Goal: Check status: Check status

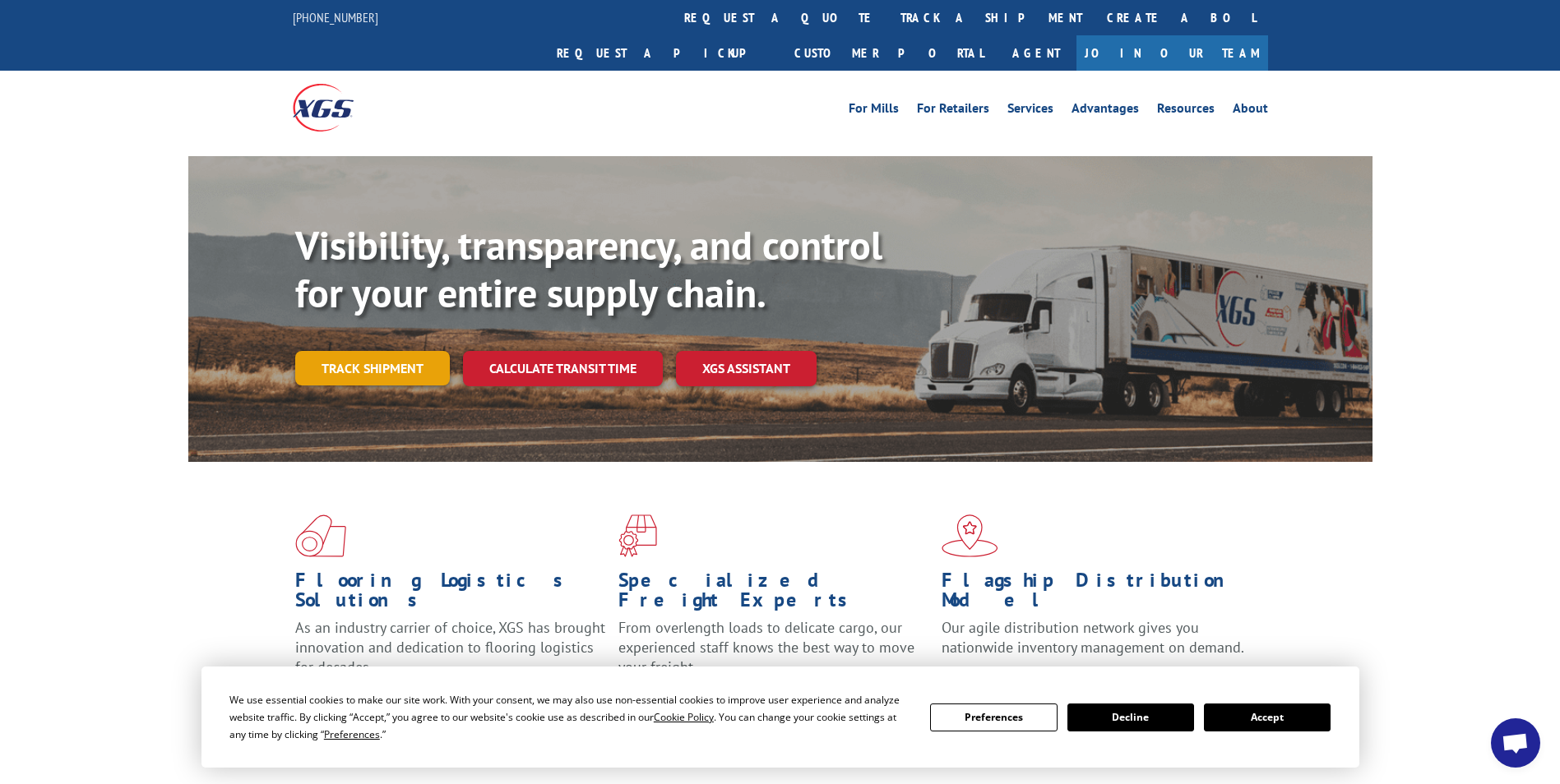
click at [382, 351] on link "Track shipment" at bounding box center [373, 368] width 154 height 34
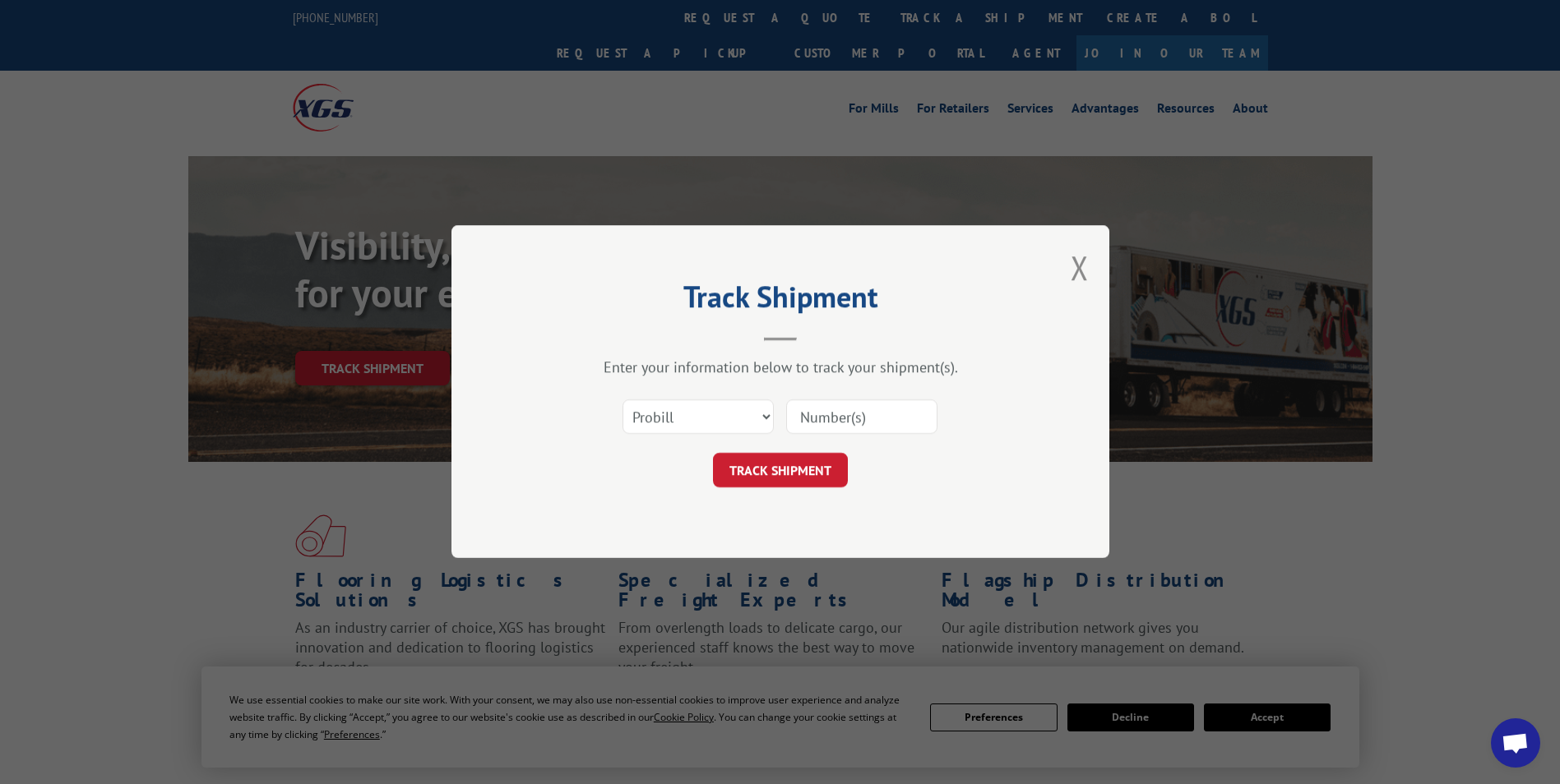
drag, startPoint x: 655, startPoint y: 396, endPoint x: 654, endPoint y: 412, distance: 16.0
click at [655, 406] on div "Select category... Probill BOL PO" at bounding box center [780, 417] width 494 height 55
drag, startPoint x: 654, startPoint y: 412, endPoint x: 658, endPoint y: 421, distance: 9.8
click at [657, 418] on select "Select category... Probill BOL PO" at bounding box center [698, 417] width 151 height 34
select select "bol"
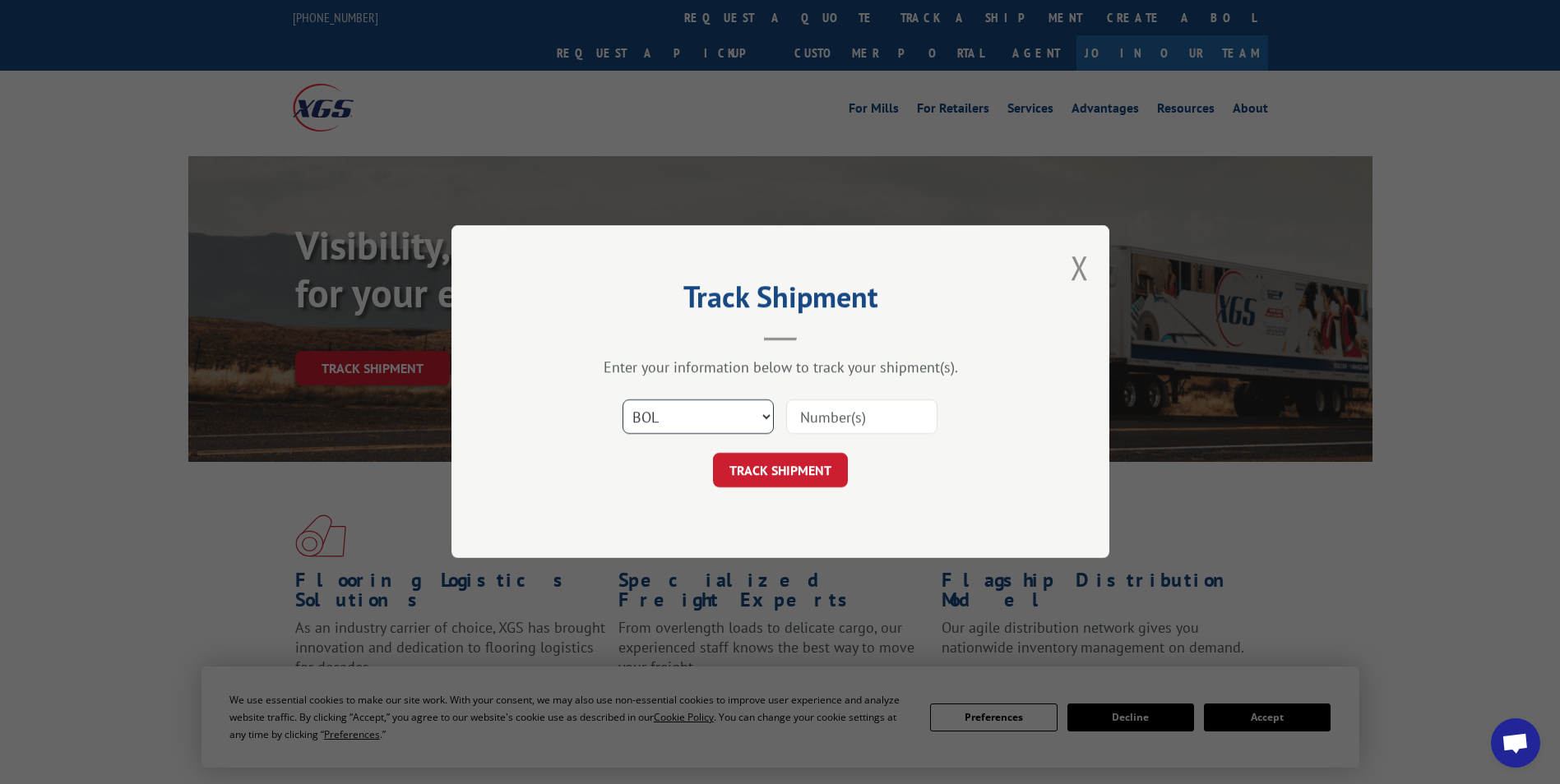
click at [622, 401] on select "Select category... Probill BOL PO" at bounding box center [698, 417] width 151 height 34
drag, startPoint x: 893, startPoint y: 422, endPoint x: 897, endPoint y: 407, distance: 15.5
click at [891, 422] on input at bounding box center [861, 417] width 151 height 34
paste input "5560171"
type input "5560171"
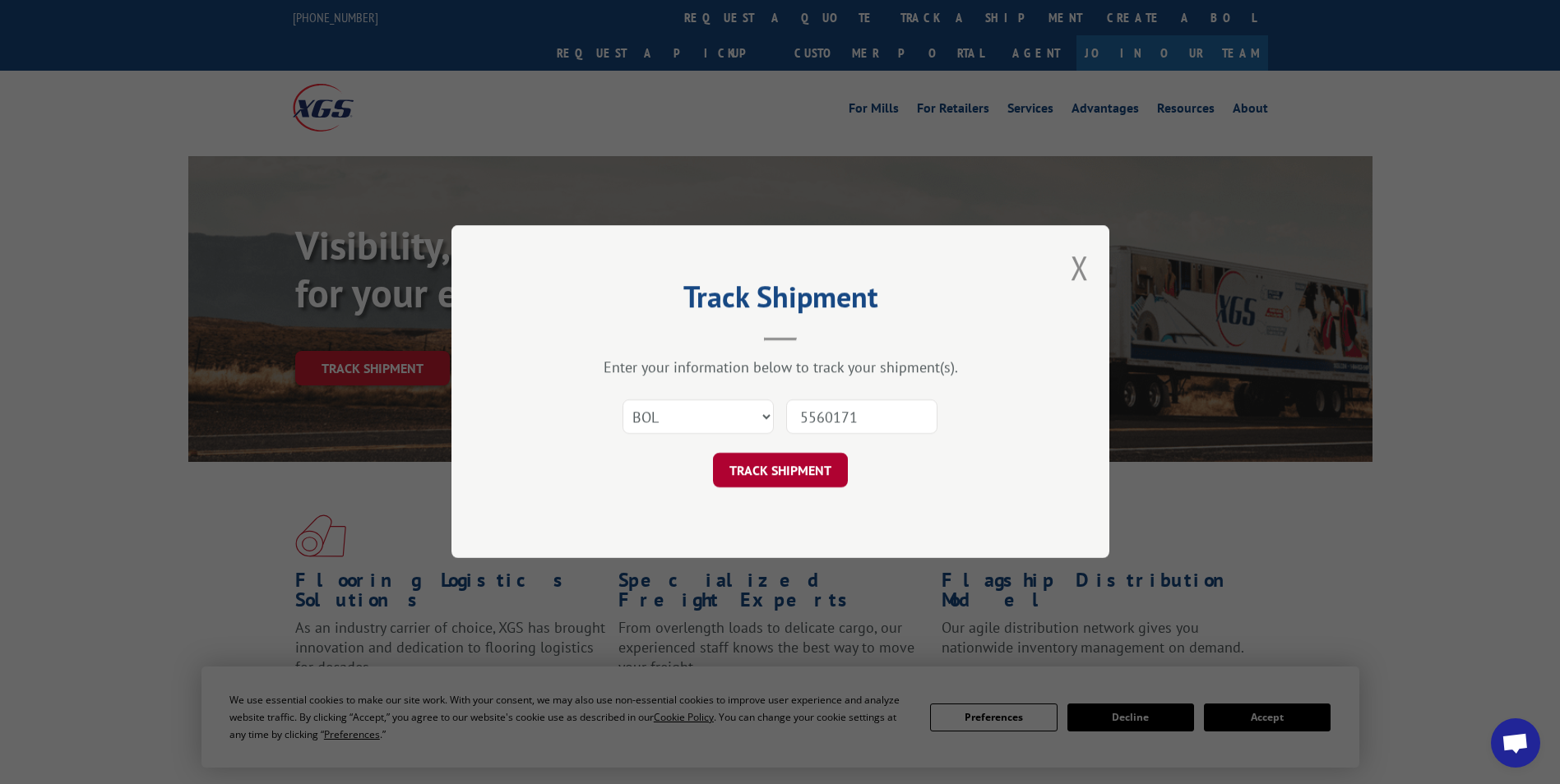
click at [796, 469] on button "TRACK SHIPMENT" at bounding box center [780, 470] width 135 height 34
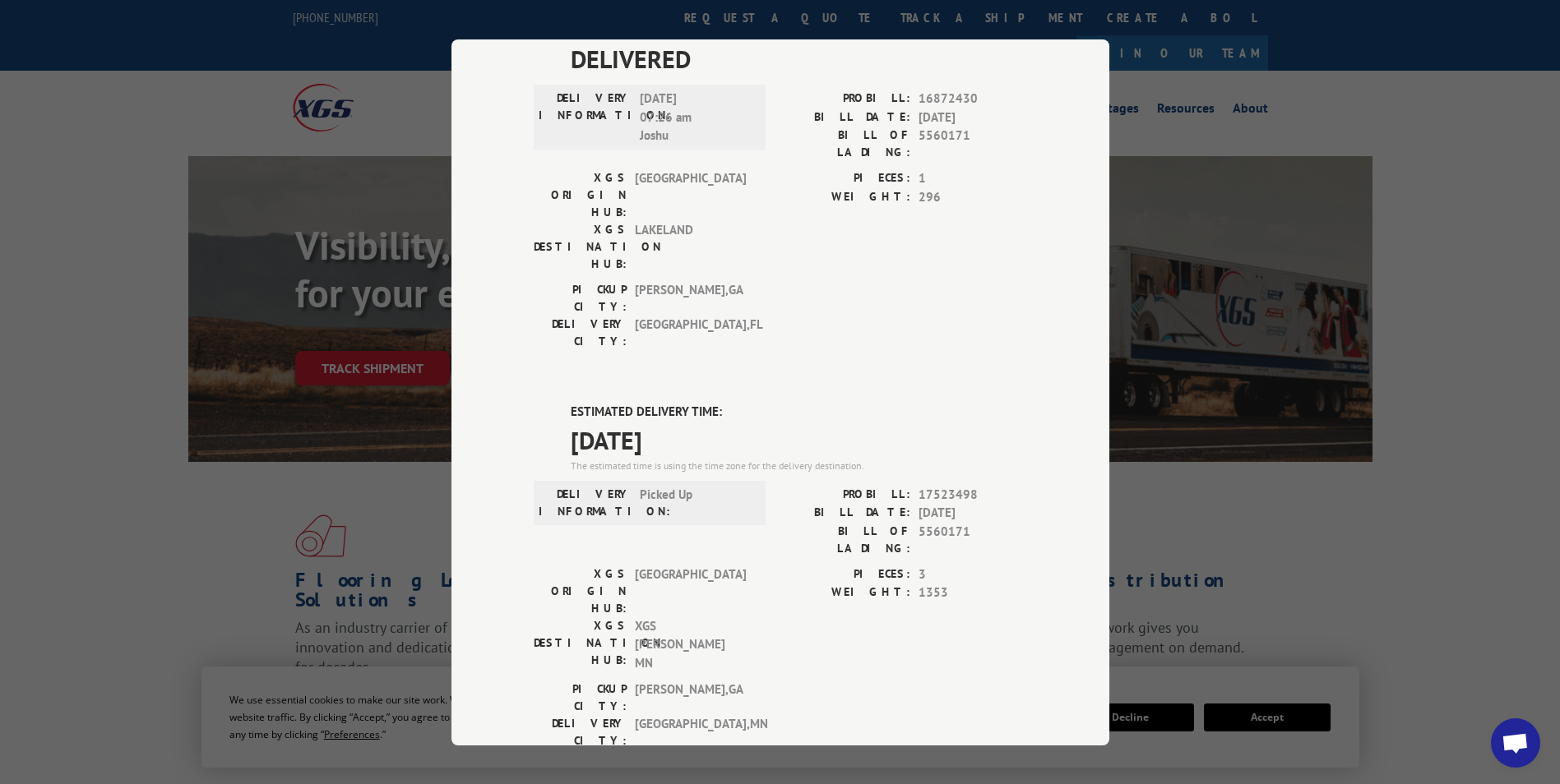
scroll to position [165, 0]
